Goal: Task Accomplishment & Management: Manage account settings

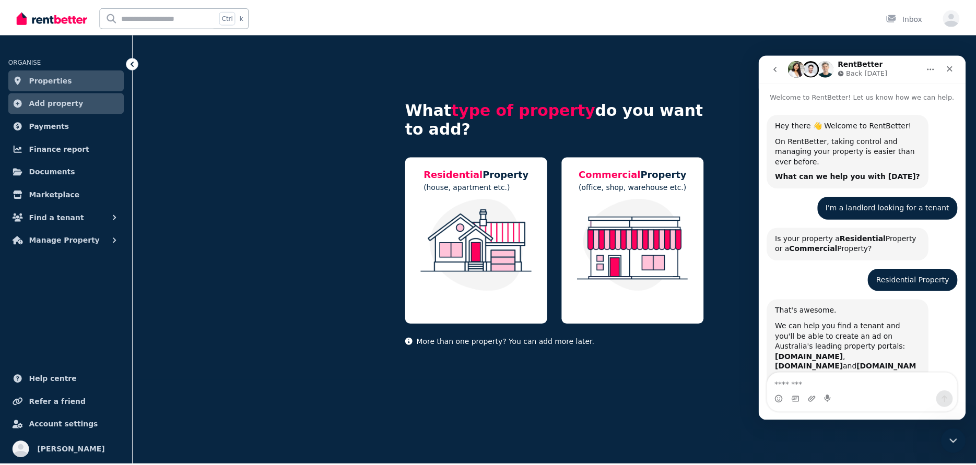
scroll to position [240, 0]
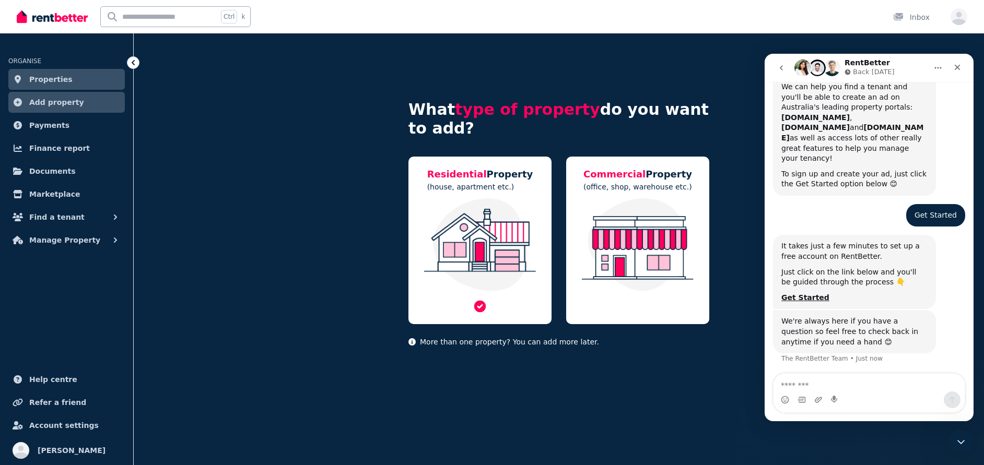
click at [497, 243] on img at bounding box center [480, 244] width 122 height 93
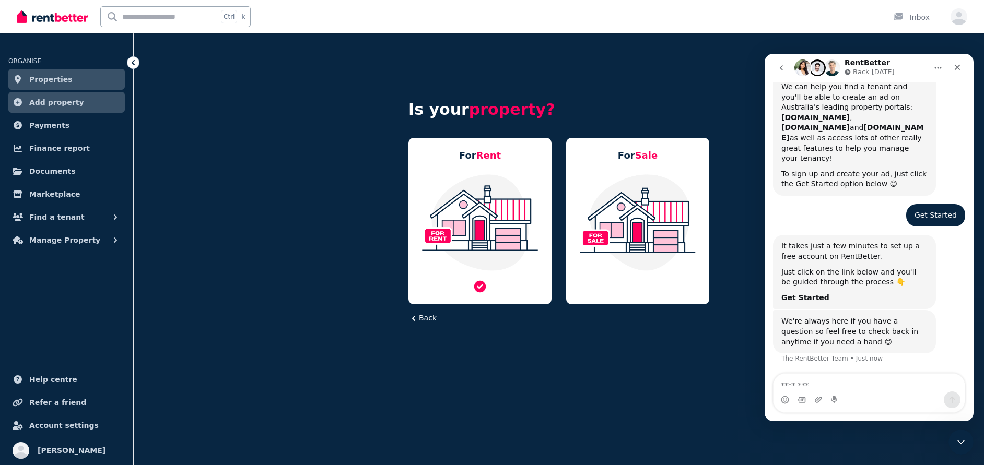
click at [492, 238] on img at bounding box center [480, 222] width 122 height 98
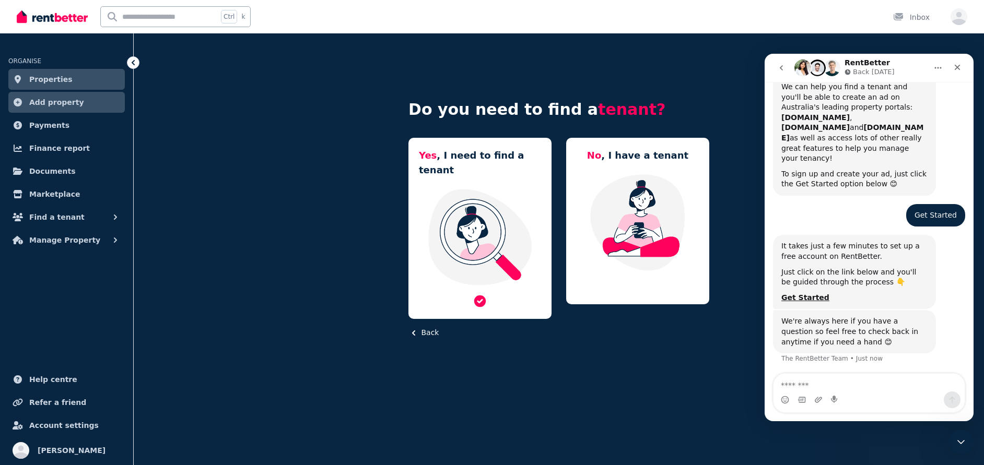
click at [487, 226] on img at bounding box center [480, 237] width 122 height 98
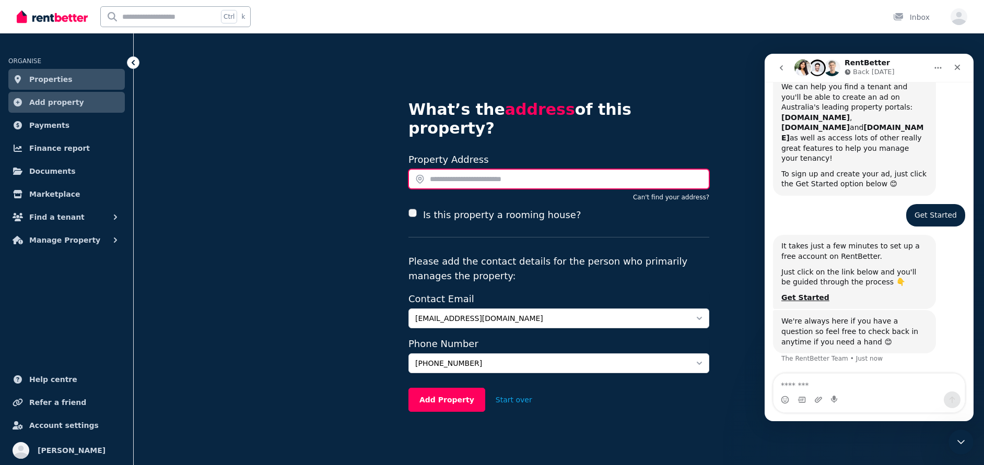
click at [438, 169] on input "text" at bounding box center [558, 179] width 301 height 20
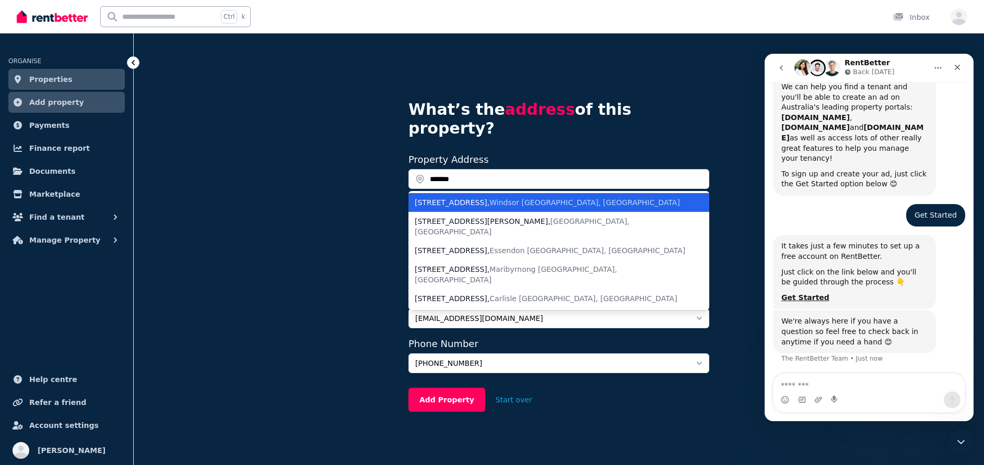
click at [443, 197] on div "47B Raleigh Street , Windsor VIC, Australia" at bounding box center [552, 202] width 276 height 10
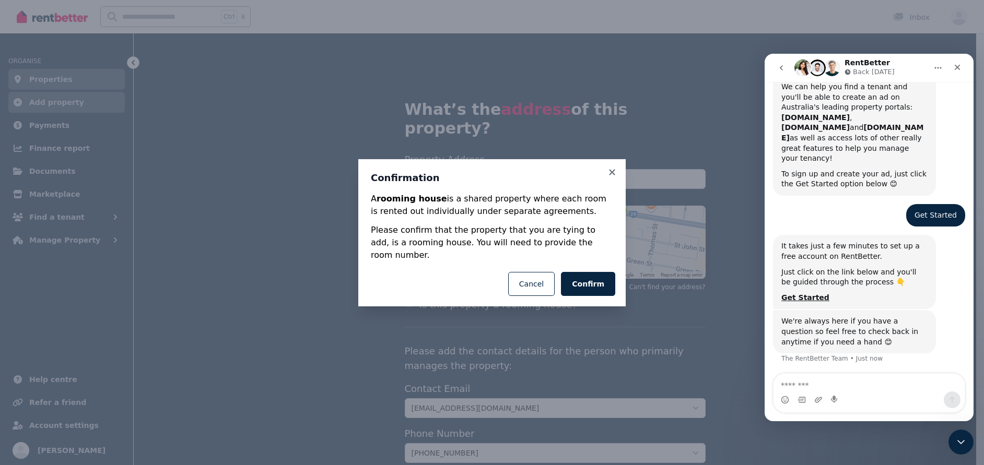
click at [615, 185] on div "Confirmation A rooming house is a shared property where each room is rented out…" at bounding box center [491, 210] width 267 height 102
click at [614, 177] on icon at bounding box center [612, 172] width 10 height 9
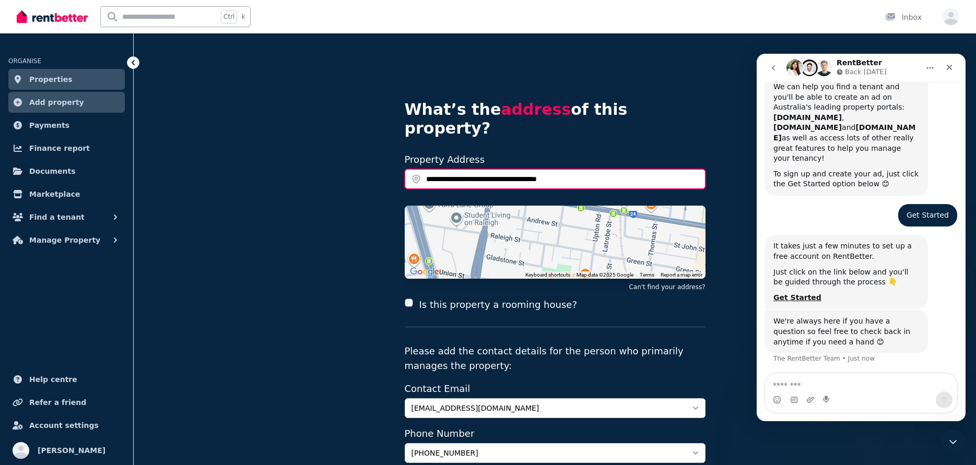
click at [436, 169] on input "**********" at bounding box center [555, 179] width 301 height 20
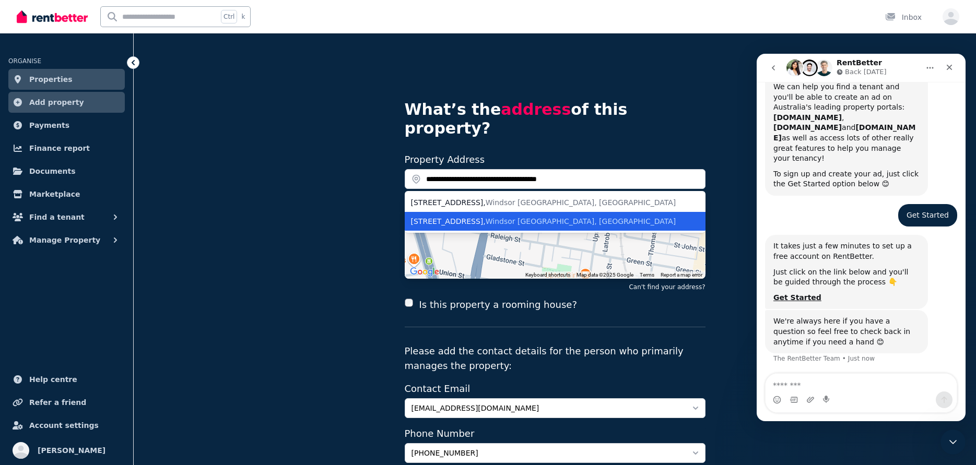
click at [439, 216] on div "47b Raleigh Place , Windsor VIC, Australia" at bounding box center [549, 221] width 276 height 10
type input "**********"
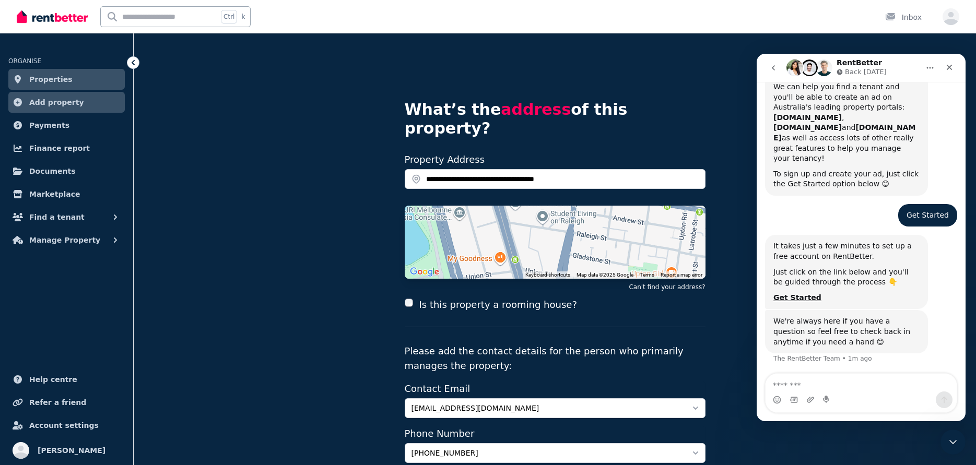
click at [660, 298] on div "Is this property a rooming house?" at bounding box center [555, 305] width 301 height 15
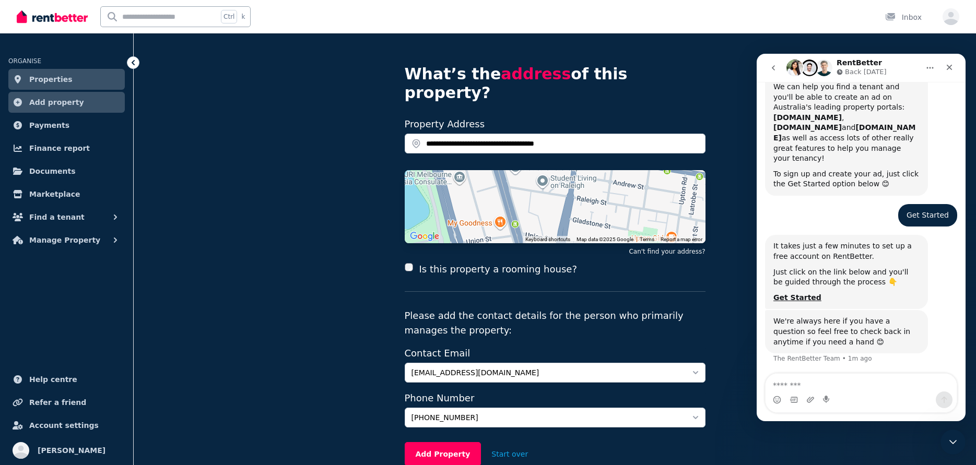
scroll to position [52, 0]
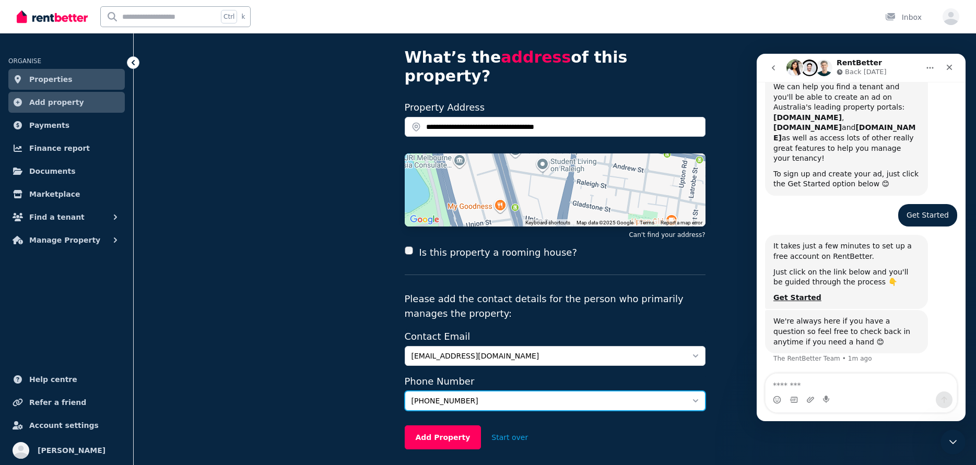
click at [696, 391] on button "+61406696867" at bounding box center [555, 401] width 301 height 20
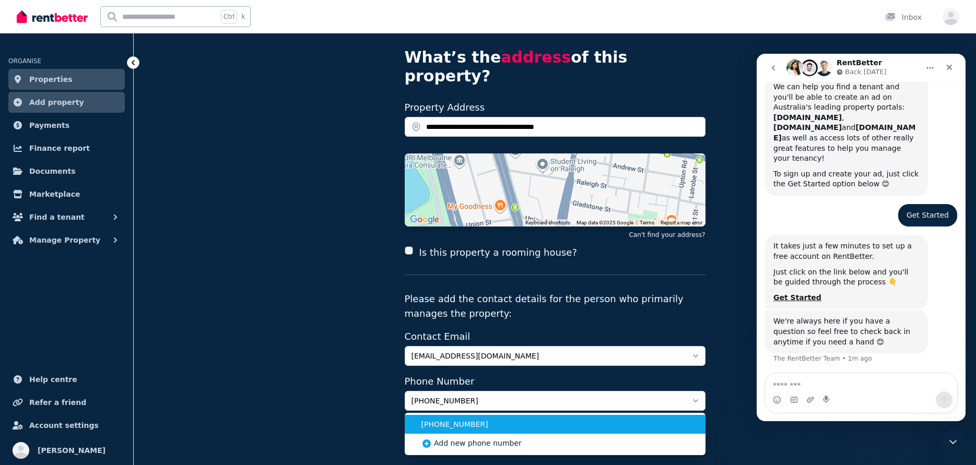
click at [444, 419] on span "+61406696867" at bounding box center [559, 424] width 276 height 10
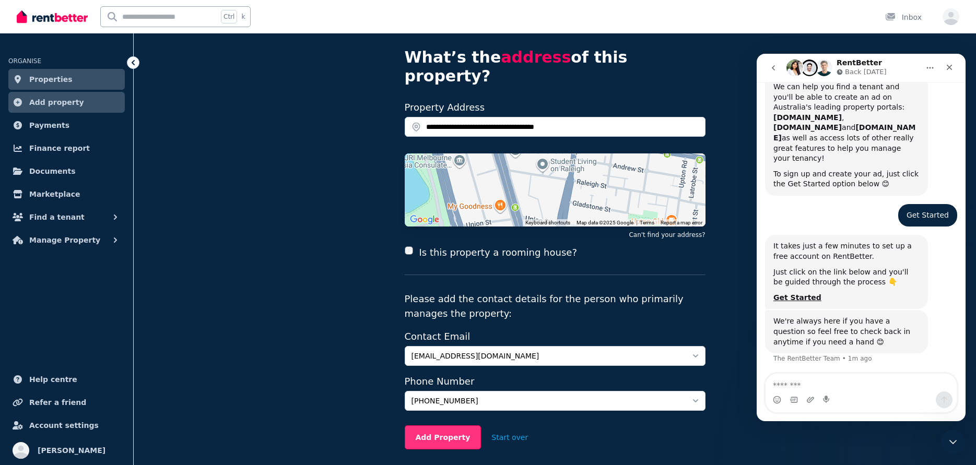
click at [429, 425] on button "Add Property" at bounding box center [443, 437] width 77 height 24
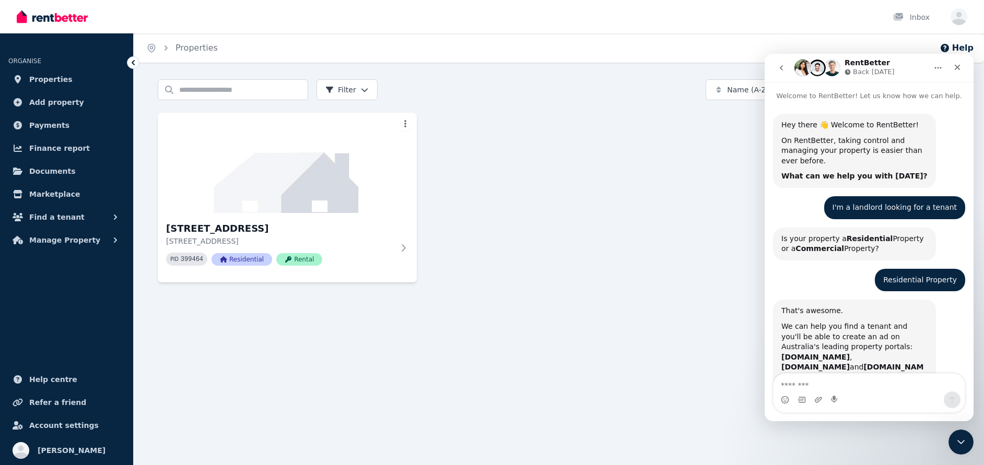
scroll to position [240, 0]
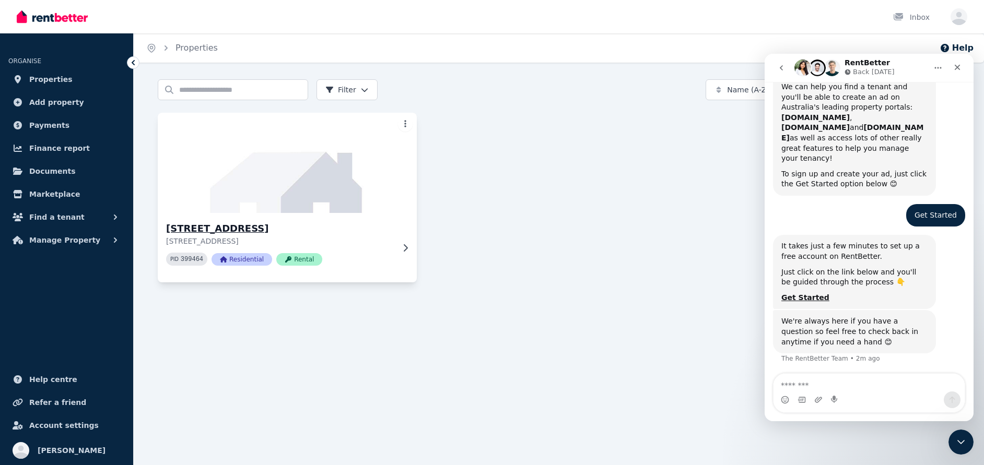
click at [295, 260] on span "Rental" at bounding box center [299, 259] width 46 height 13
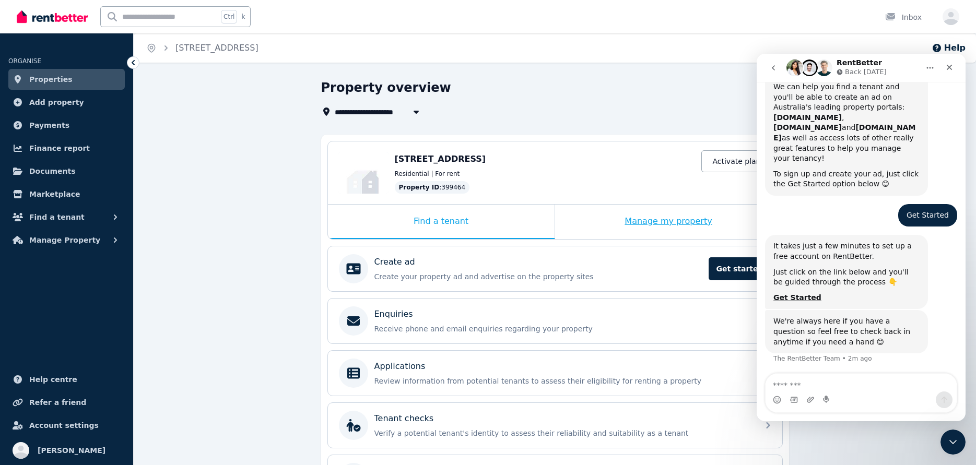
click at [644, 231] on div "Manage my property" at bounding box center [668, 222] width 227 height 34
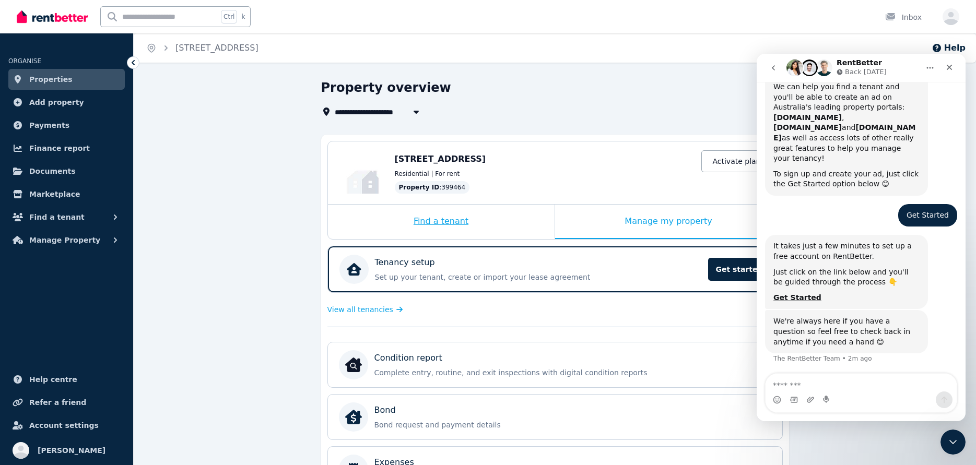
click at [448, 221] on div "Find a tenant" at bounding box center [441, 222] width 227 height 34
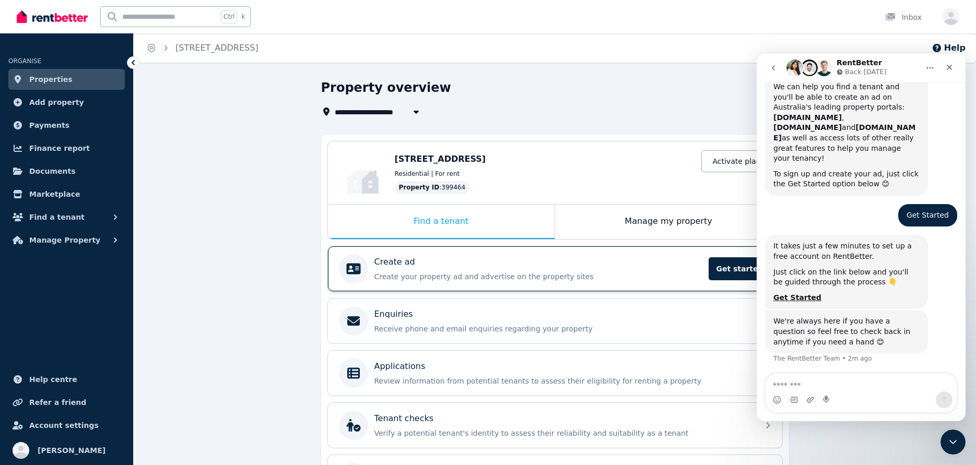
click at [398, 270] on div "Create ad Create your property ad and advertise on the property sites Get start…" at bounding box center [538, 269] width 328 height 26
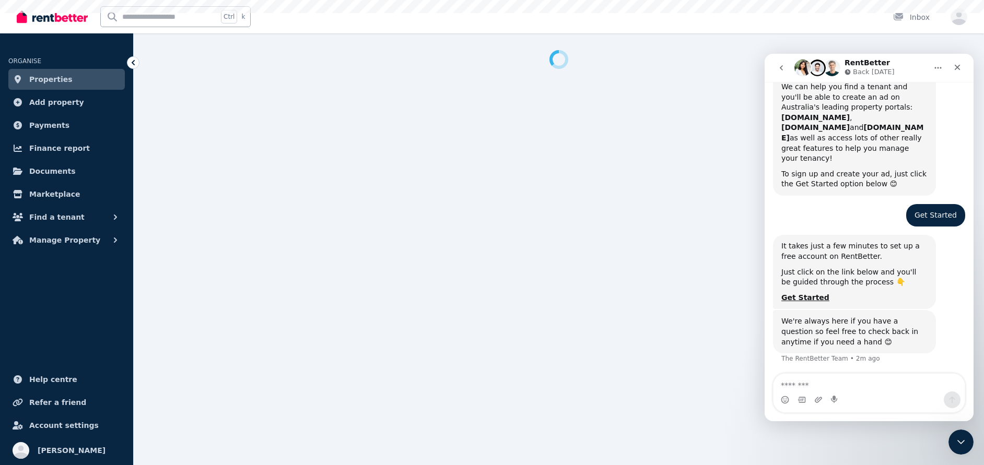
select select "***"
select select "**********"
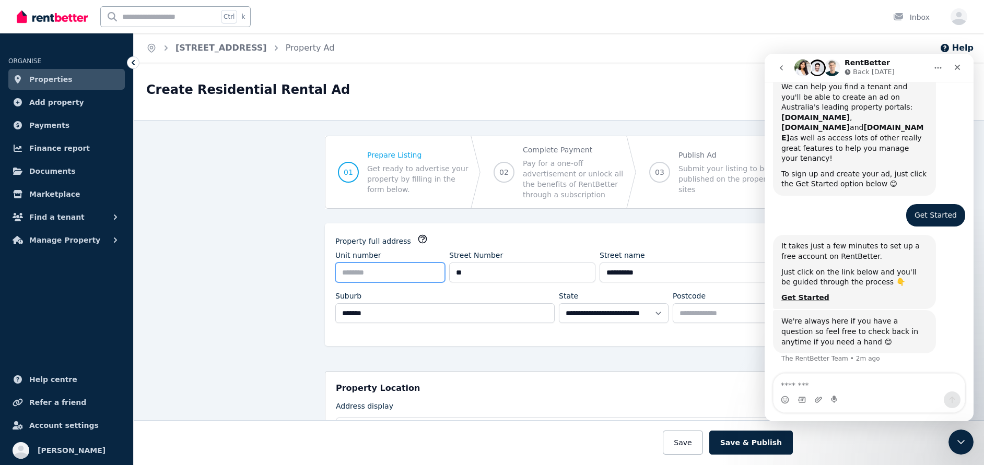
click at [395, 271] on input "Unit number" at bounding box center [390, 273] width 110 height 20
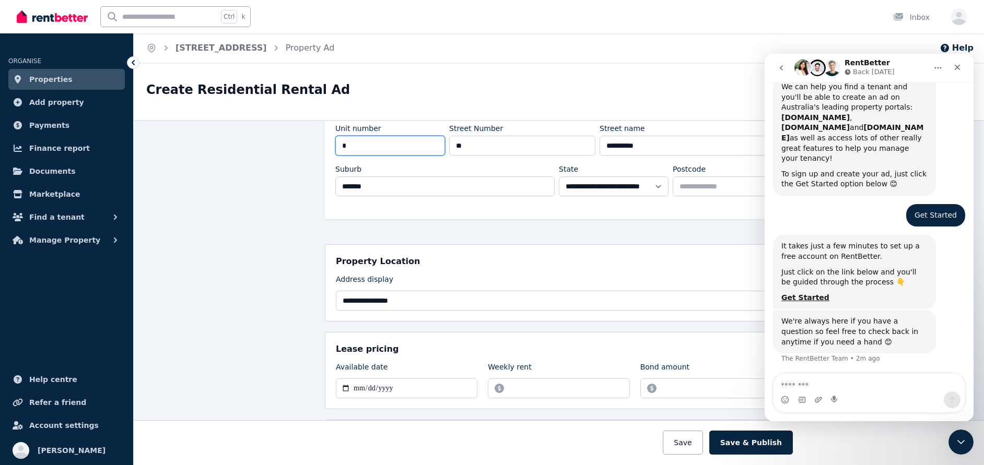
scroll to position [157, 0]
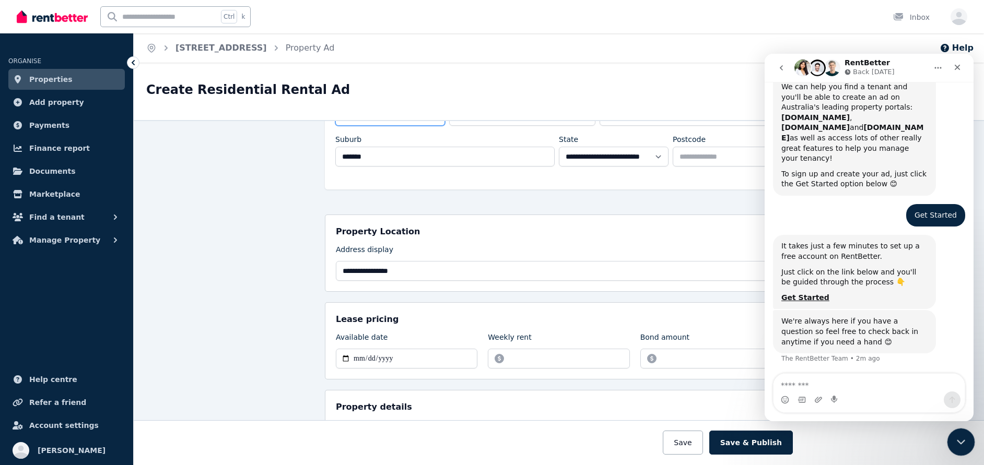
type input "*"
